Goal: Information Seeking & Learning: Find specific fact

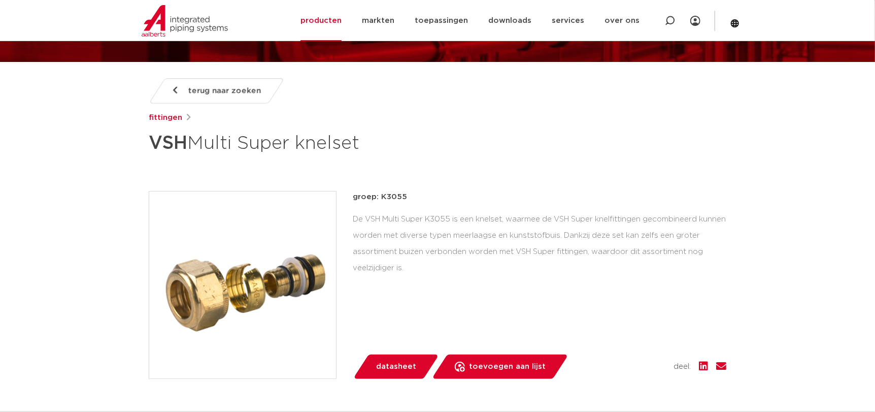
click at [671, 19] on icon at bounding box center [670, 21] width 10 height 10
paste input "896731"
type input "896731"
click button "Zoeken" at bounding box center [0, 0] width 0 height 0
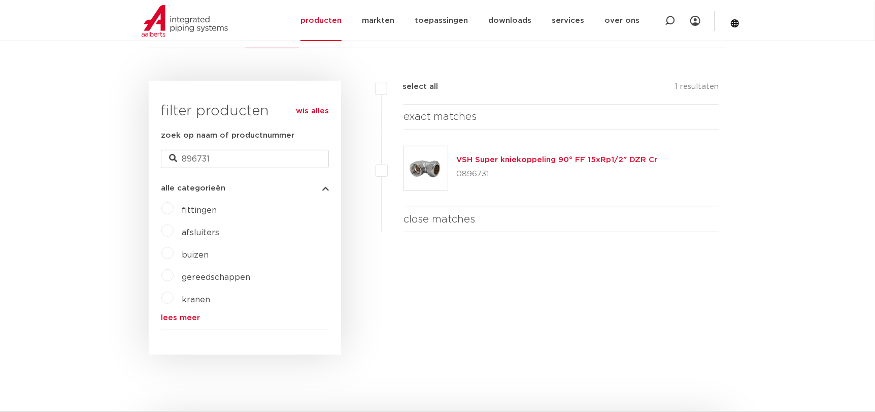
click at [669, 24] on icon at bounding box center [670, 21] width 10 height 10
paste input "862939"
type input "862939"
click button "Zoeken" at bounding box center [0, 0] width 0 height 0
click at [520, 158] on link "VSH Super kniekoppeling 90° FM 15xR1/2" Ni" at bounding box center [544, 160] width 177 height 8
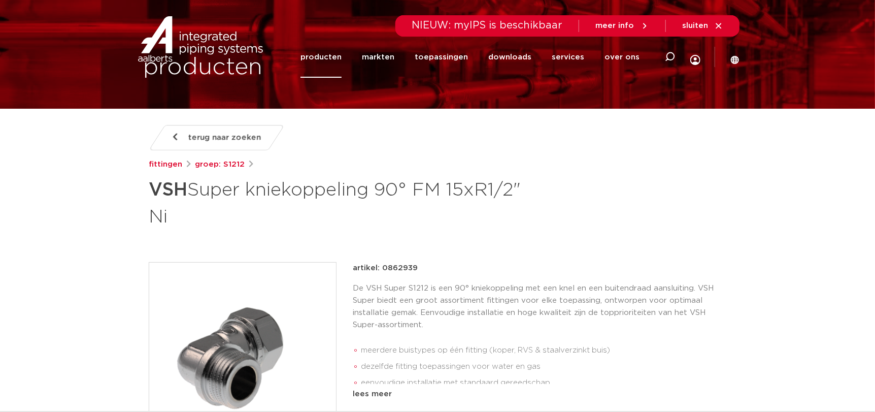
scroll to position [152, 0]
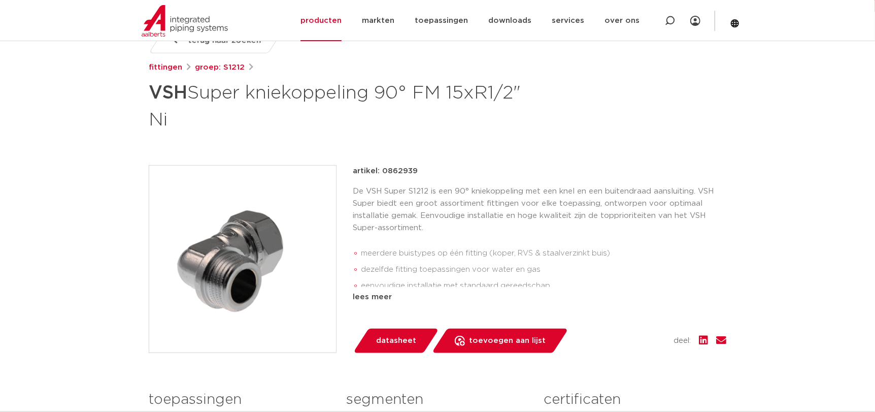
click at [669, 18] on icon at bounding box center [670, 21] width 10 height 10
paste input "896522"
type input "896522"
click button "Zoeken" at bounding box center [0, 0] width 0 height 0
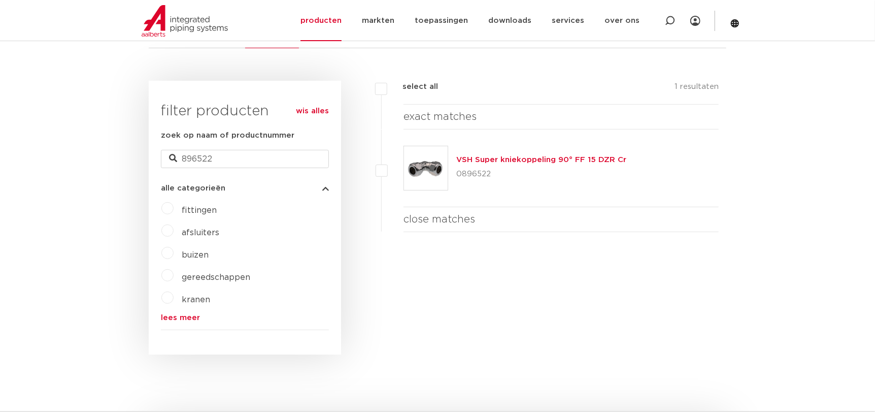
click at [487, 156] on link "VSH Super kniekoppeling 90° FF 15 DZR Cr" at bounding box center [541, 160] width 170 height 8
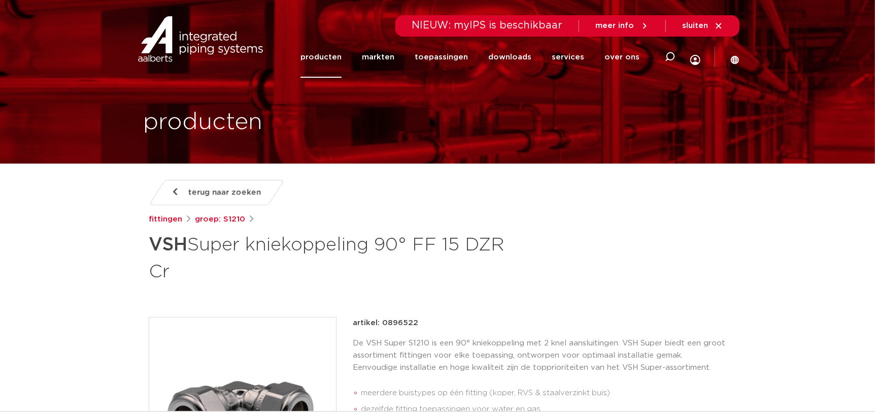
click at [666, 57] on icon at bounding box center [669, 57] width 12 height 12
paste input "867988"
type input "867988"
click button "Zoeken" at bounding box center [0, 0] width 0 height 0
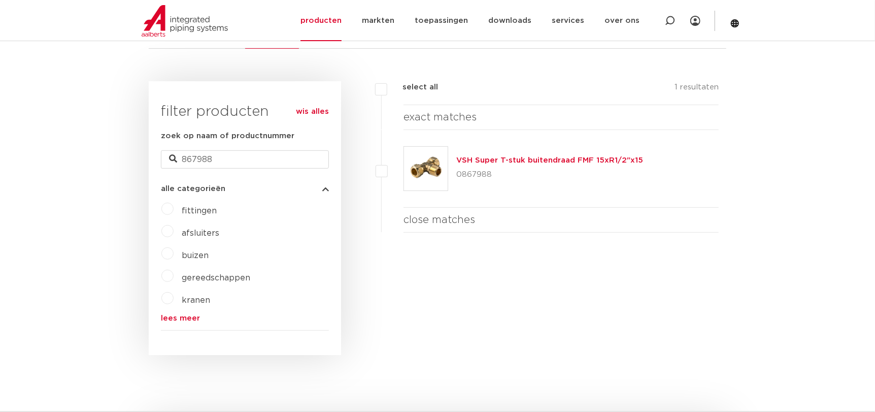
scroll to position [219, 0]
click at [454, 167] on div "VSH Super T-stuk buitendraad FMF 15xR1/2"x15 0867988" at bounding box center [560, 168] width 315 height 78
click at [469, 157] on link "VSH Super T-stuk buitendraad FMF 15xR1/2"x15" at bounding box center [549, 160] width 187 height 8
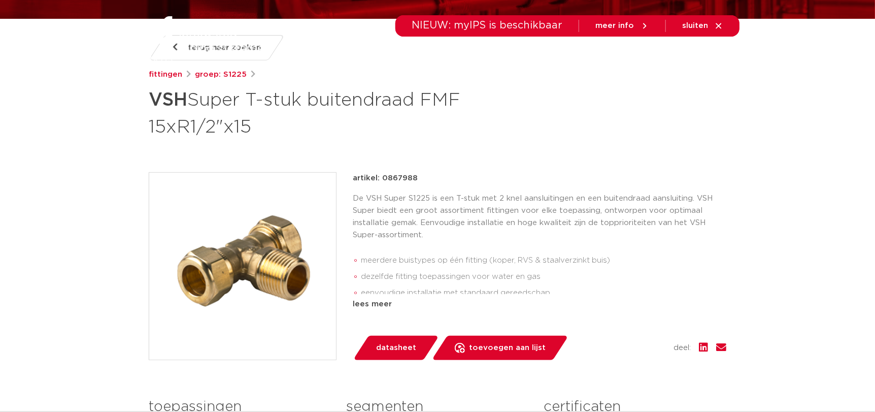
scroll to position [253, 0]
